Goal: Task Accomplishment & Management: Complete application form

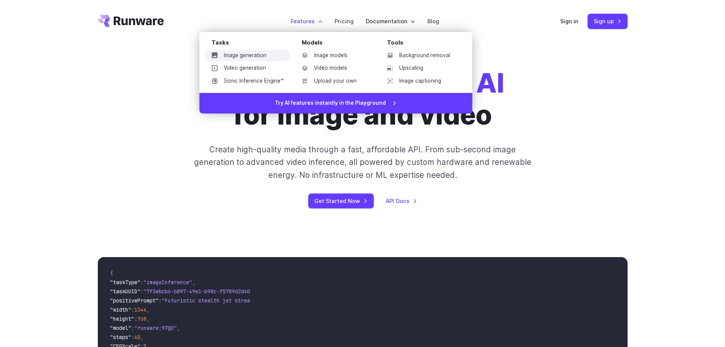
click at [262, 54] on link "Image generation" at bounding box center [247, 55] width 84 height 11
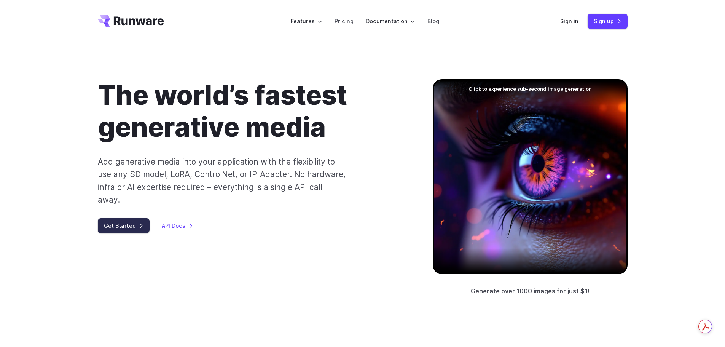
click at [139, 218] on link "Get Started" at bounding box center [124, 225] width 52 height 15
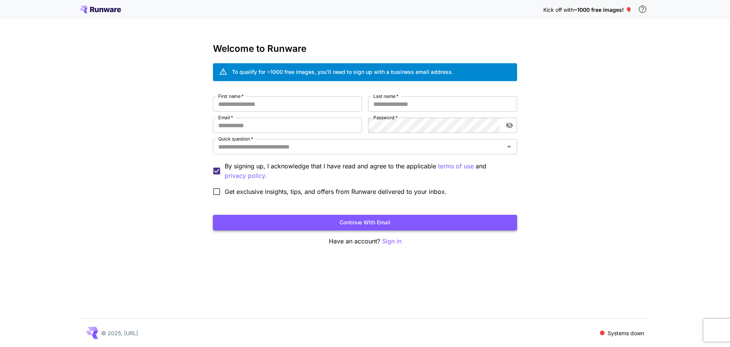
click at [362, 224] on button "Continue with email" at bounding box center [365, 223] width 304 height 16
click at [254, 103] on input "First name   *" at bounding box center [287, 103] width 149 height 15
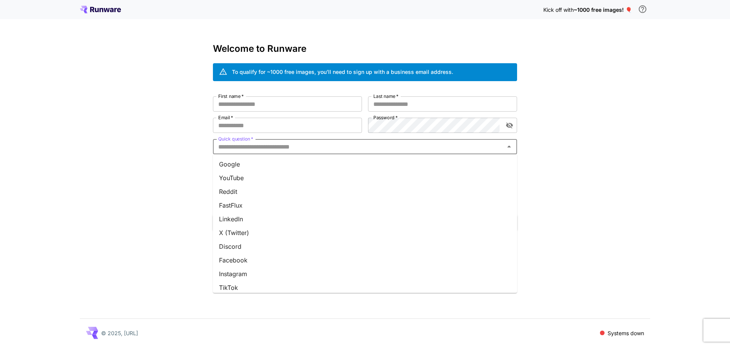
click at [313, 146] on input "Quick question   *" at bounding box center [358, 146] width 287 height 11
click at [302, 165] on li "Google" at bounding box center [365, 164] width 304 height 14
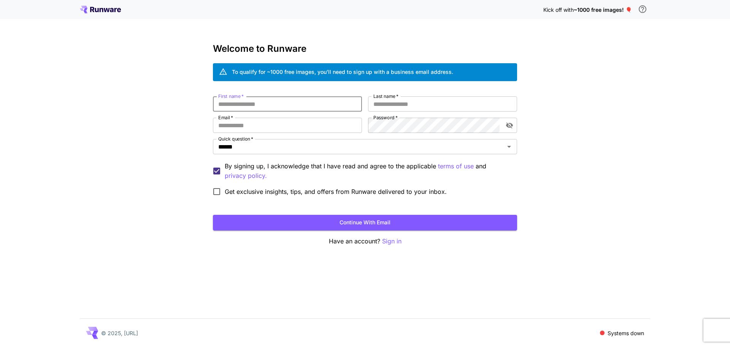
click at [295, 109] on input "First name   *" at bounding box center [287, 103] width 149 height 15
